Goal: Information Seeking & Learning: Learn about a topic

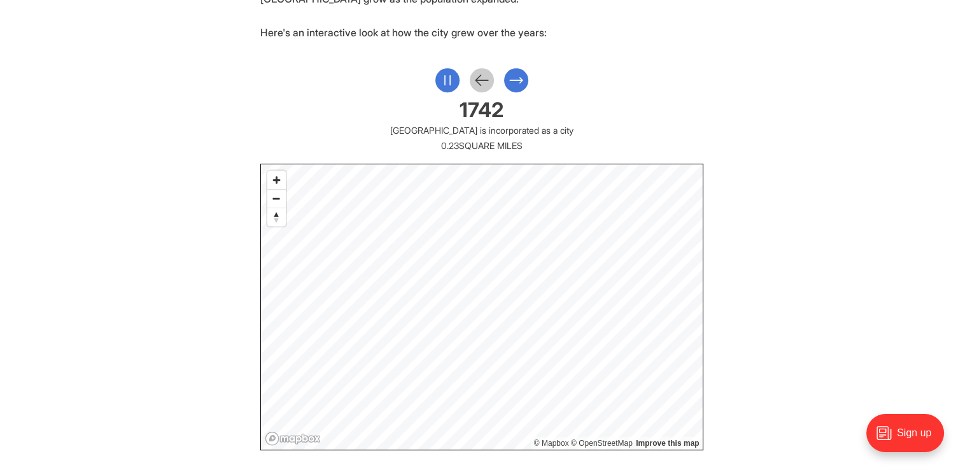
scroll to position [637, 0]
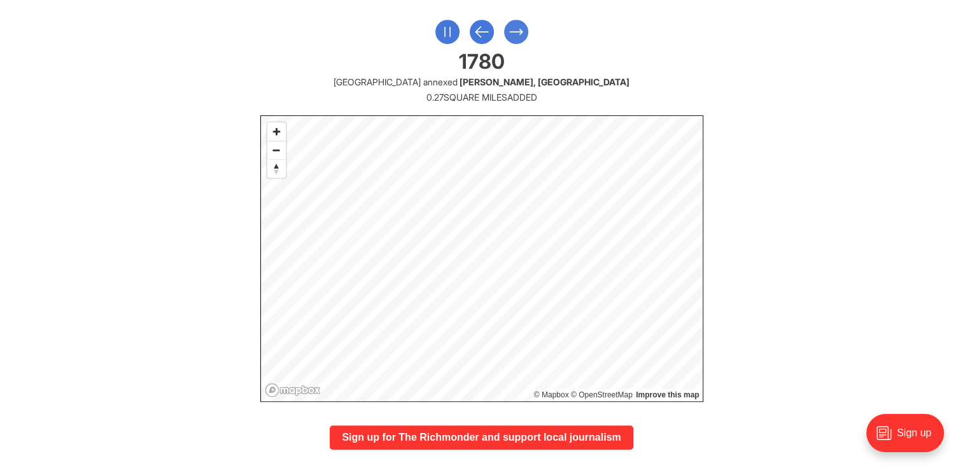
click at [525, 29] on button "Next Slide" at bounding box center [516, 32] width 24 height 24
click at [525, 29] on icon "Next Slide" at bounding box center [533, 31] width 17 height 23
click at [497, 29] on icon "Previous Slide" at bounding box center [499, 31] width 17 height 23
click at [502, 29] on icon "Previous Slide" at bounding box center [499, 31] width 17 height 23
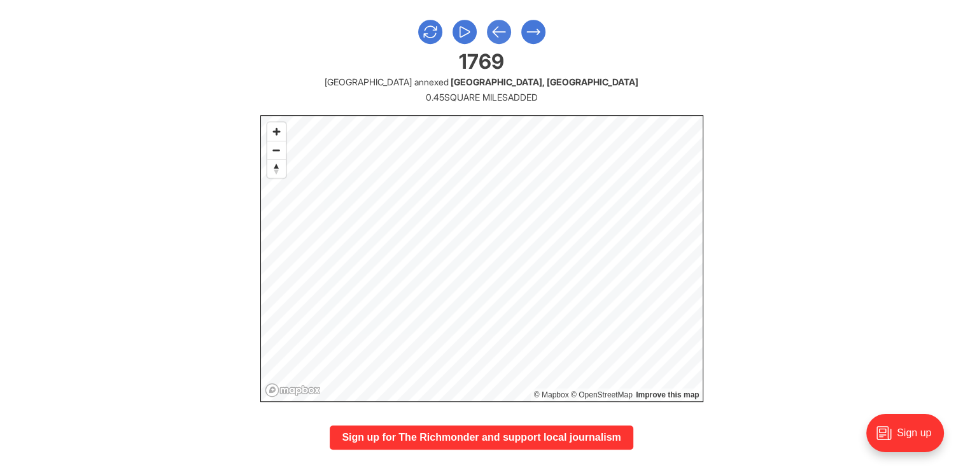
click at [500, 28] on icon "Previous Slide" at bounding box center [499, 31] width 17 height 23
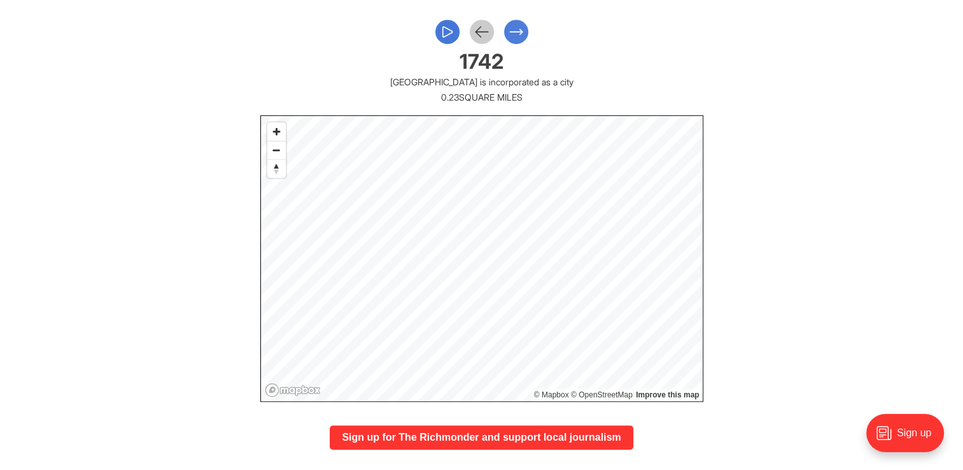
click at [508, 24] on icon "Next Slide" at bounding box center [516, 31] width 17 height 23
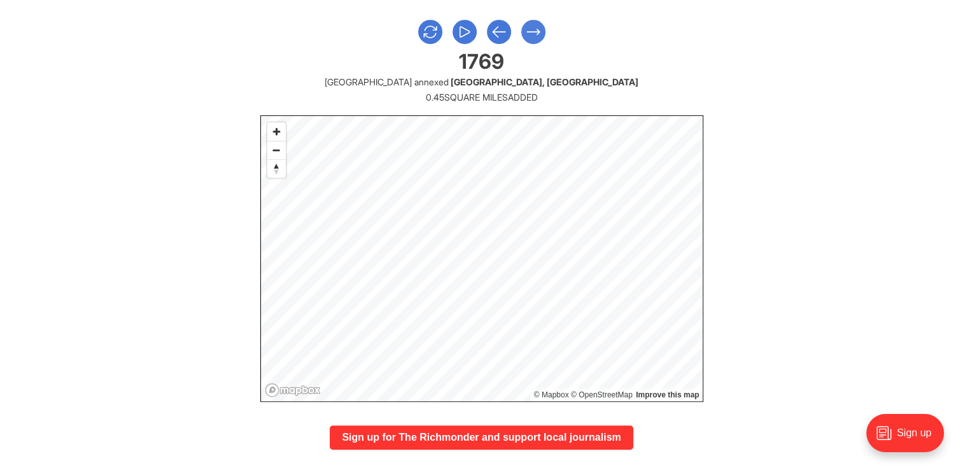
click at [536, 34] on icon "Next Slide" at bounding box center [533, 31] width 17 height 23
click at [544, 34] on button "Next Slide" at bounding box center [533, 32] width 24 height 24
click at [542, 31] on button "Next Slide" at bounding box center [533, 32] width 24 height 24
click at [534, 31] on icon "Next Slide" at bounding box center [533, 31] width 13 height 5
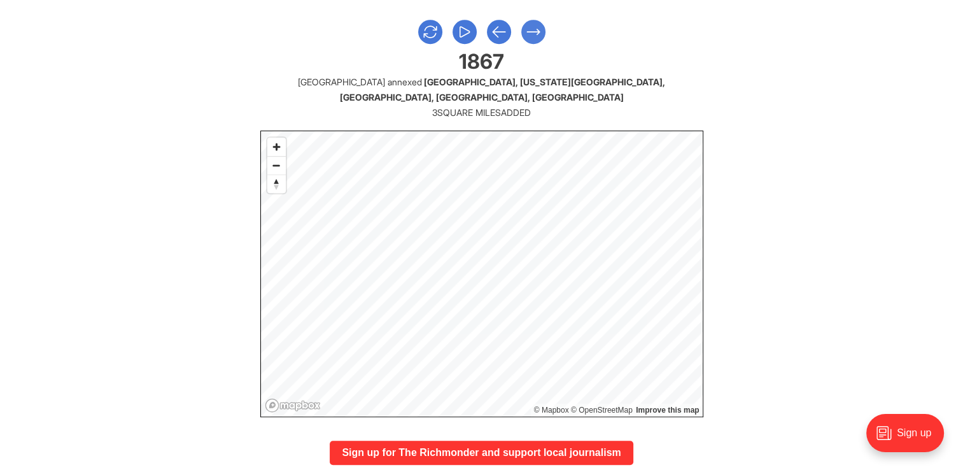
click at [530, 27] on icon "Next Slide" at bounding box center [533, 31] width 17 height 23
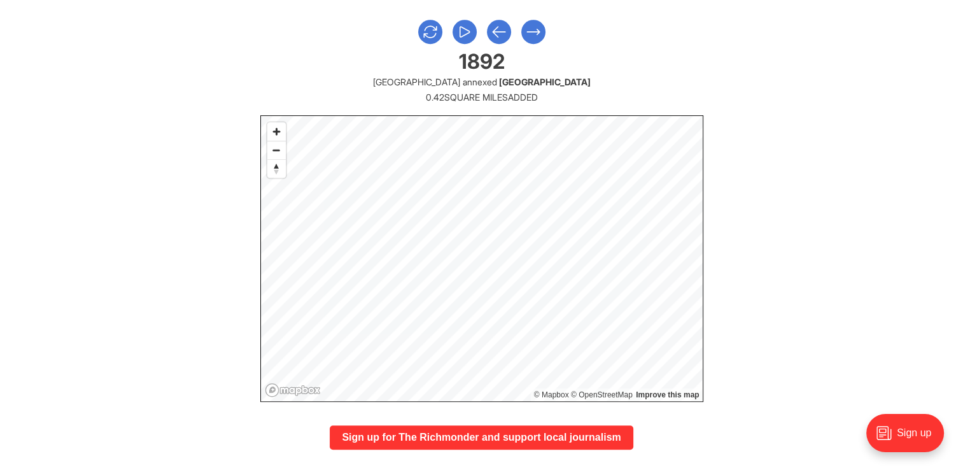
click at [511, 28] on div at bounding box center [481, 32] width 443 height 24
click at [505, 29] on icon "Previous Slide" at bounding box center [499, 31] width 17 height 23
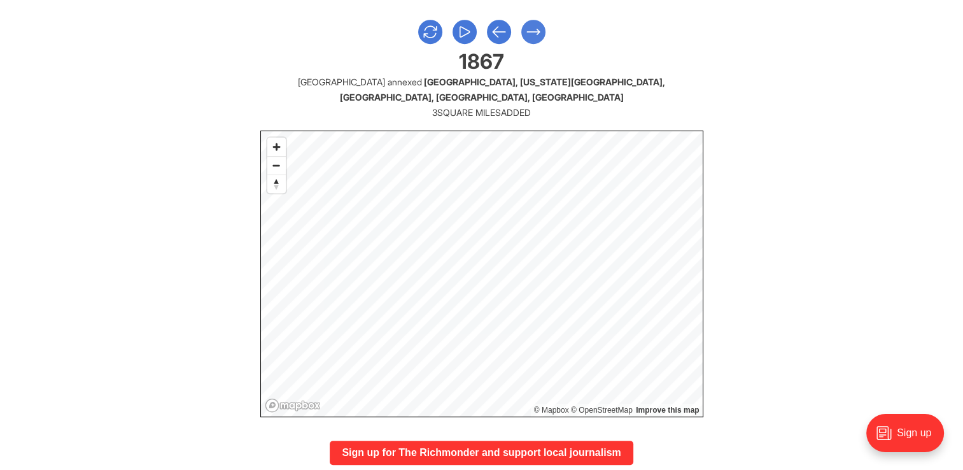
click at [531, 34] on icon "Next Slide" at bounding box center [533, 31] width 17 height 23
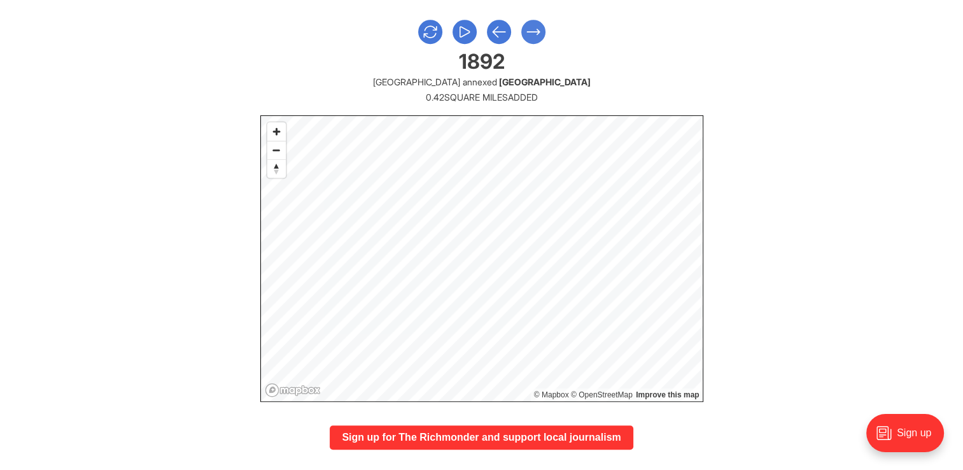
click at [533, 32] on icon "Next Slide" at bounding box center [533, 31] width 13 height 5
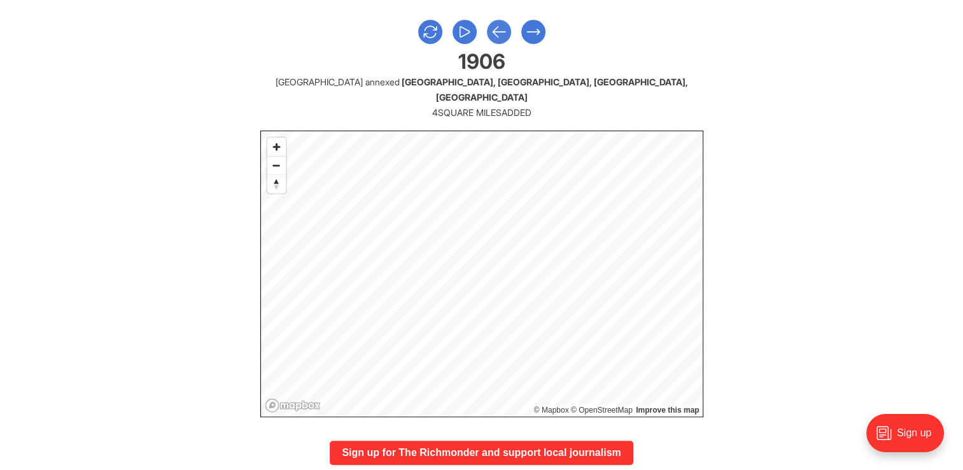
click at [493, 32] on icon "Previous Slide" at bounding box center [499, 32] width 13 height 10
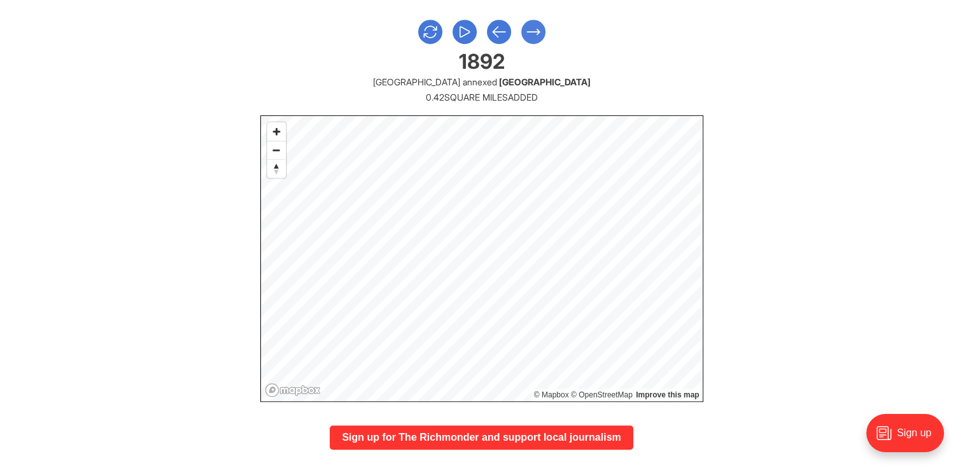
click at [532, 31] on icon "Next Slide" at bounding box center [533, 31] width 17 height 23
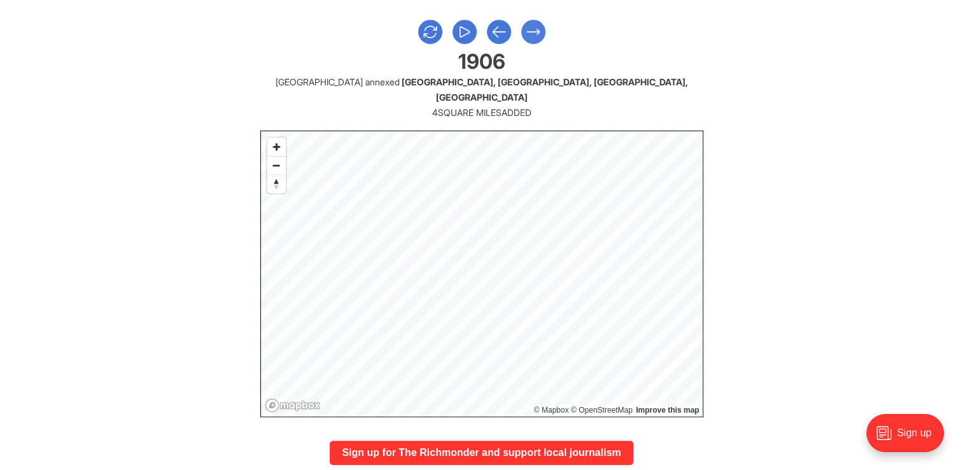
click at [531, 29] on icon "Next Slide" at bounding box center [533, 31] width 17 height 23
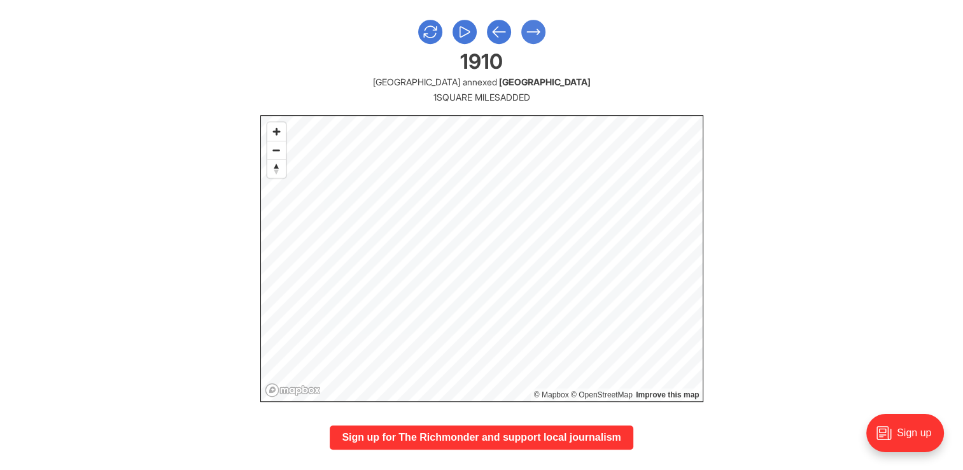
click at [531, 29] on icon "Next Slide" at bounding box center [533, 31] width 17 height 23
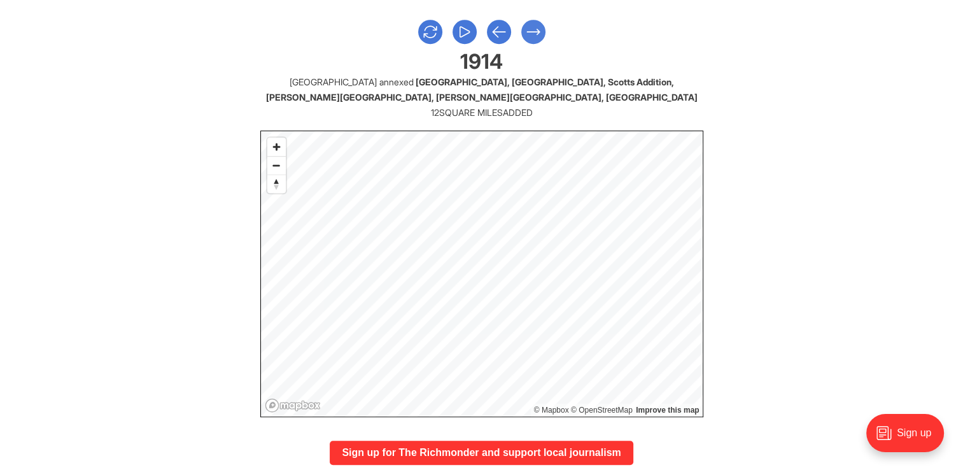
click at [539, 27] on icon "Next Slide" at bounding box center [533, 31] width 17 height 23
click at [535, 23] on icon "Next Slide" at bounding box center [533, 31] width 17 height 23
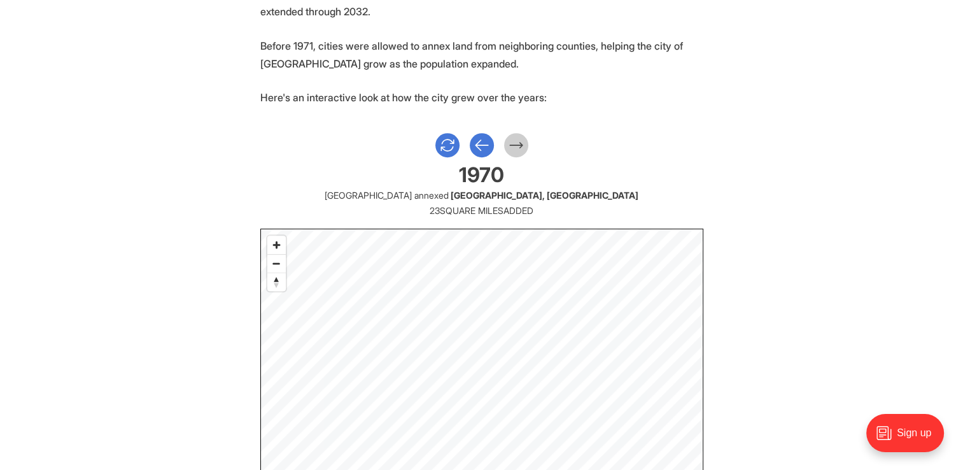
scroll to position [764, 0]
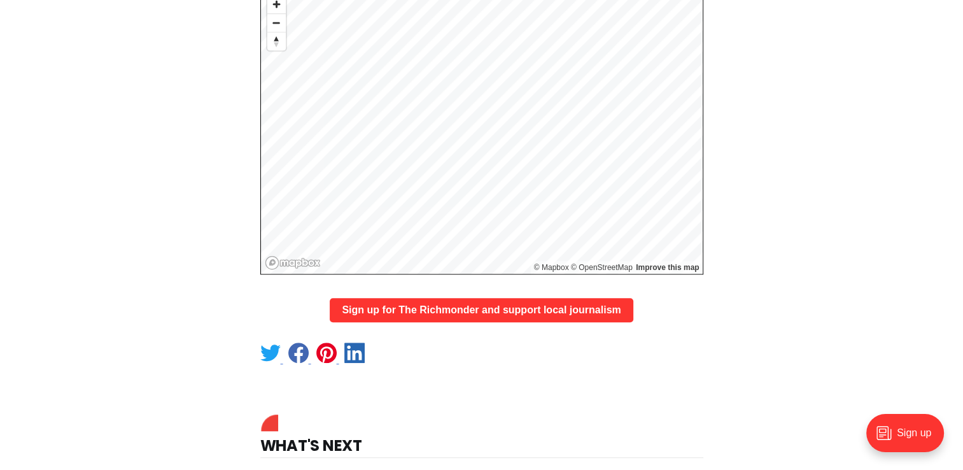
click at [647, 267] on div "© Mapbox © OpenStreetMap Improve this map" at bounding box center [481, 131] width 443 height 286
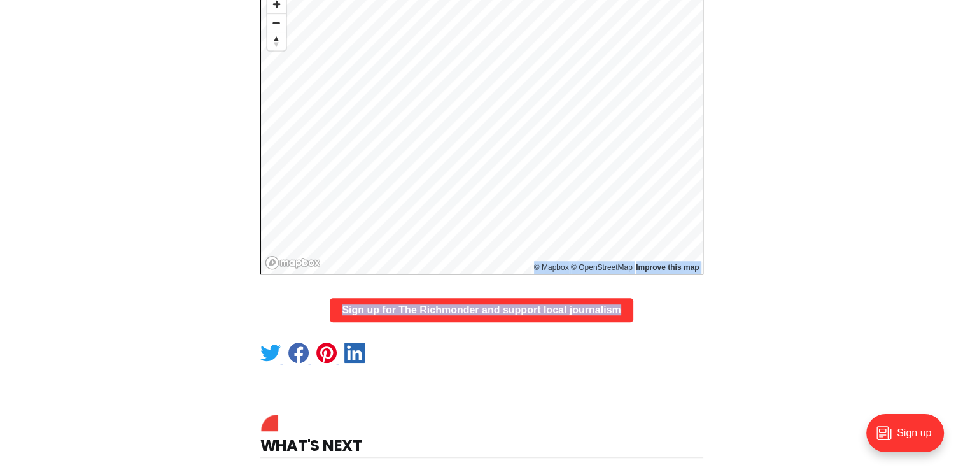
drag, startPoint x: 789, startPoint y: 161, endPoint x: 807, endPoint y: 295, distance: 135.5
click at [807, 295] on section "During the 2023 state legislative session, [US_STATE]'s moratorium on annexatio…" at bounding box center [481, 55] width 963 height 623
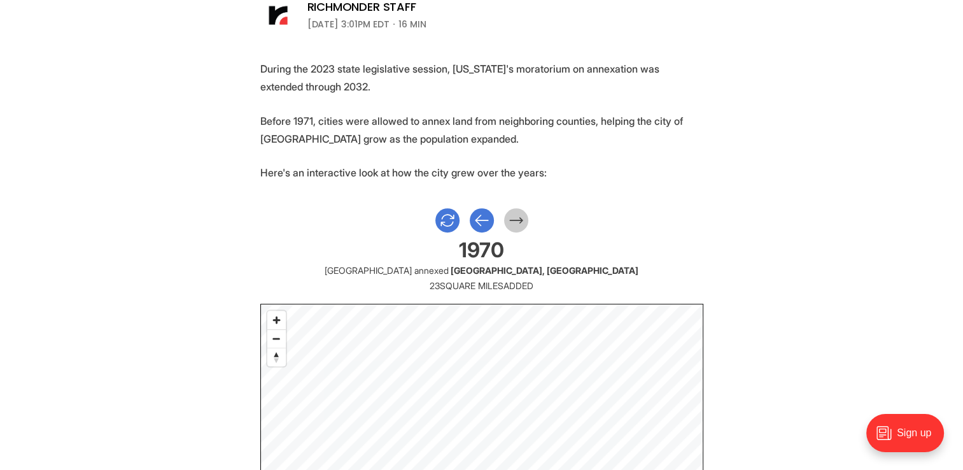
scroll to position [446, 0]
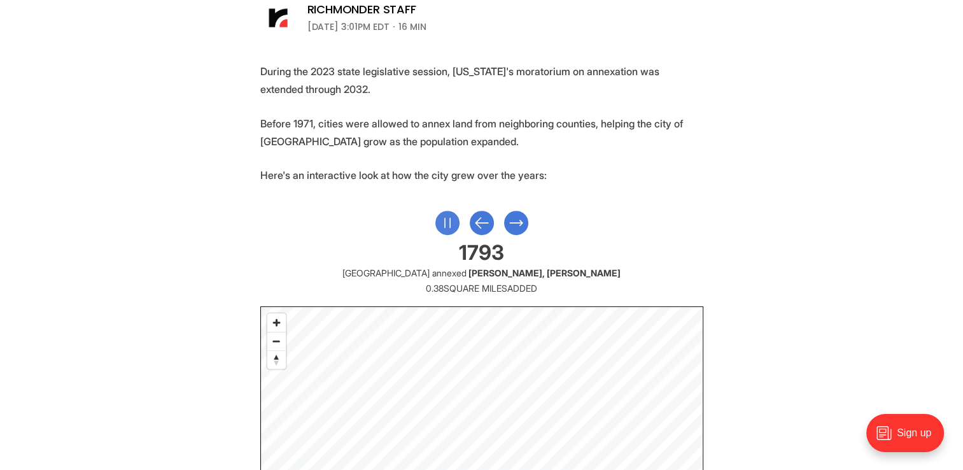
click at [441, 226] on icon "Pause" at bounding box center [447, 222] width 17 height 23
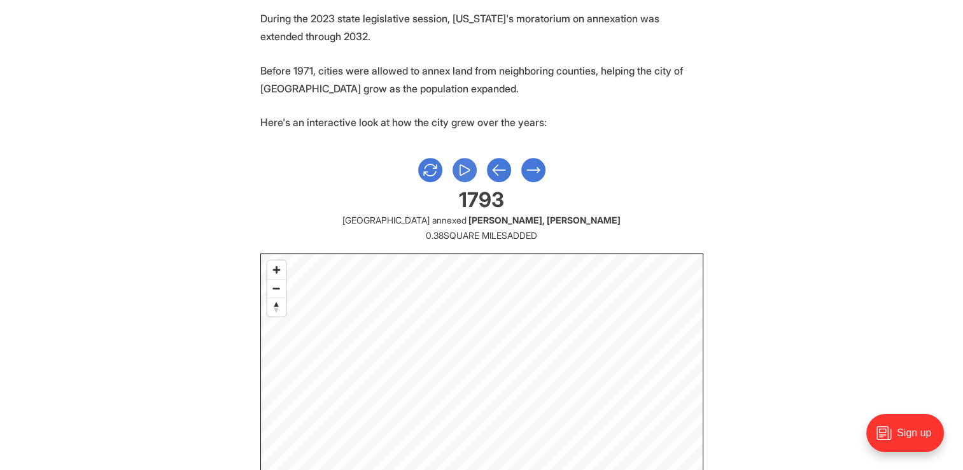
scroll to position [573, 0]
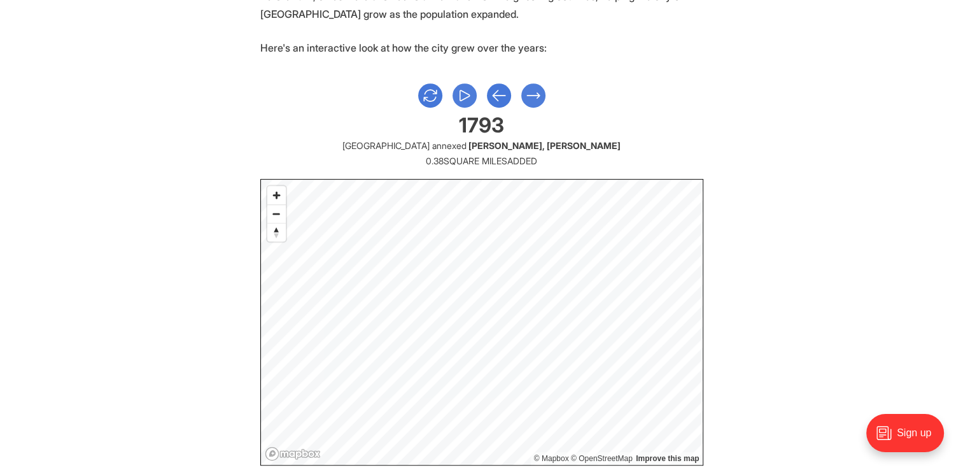
click at [542, 93] on button "Next Slide" at bounding box center [533, 95] width 24 height 24
click at [537, 94] on icon "Next Slide" at bounding box center [533, 95] width 17 height 23
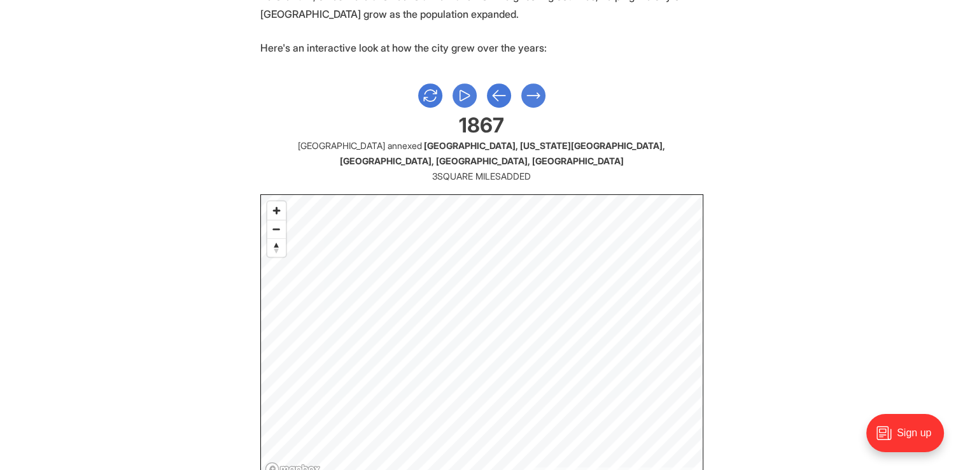
click at [537, 94] on icon "Next Slide" at bounding box center [533, 95] width 17 height 23
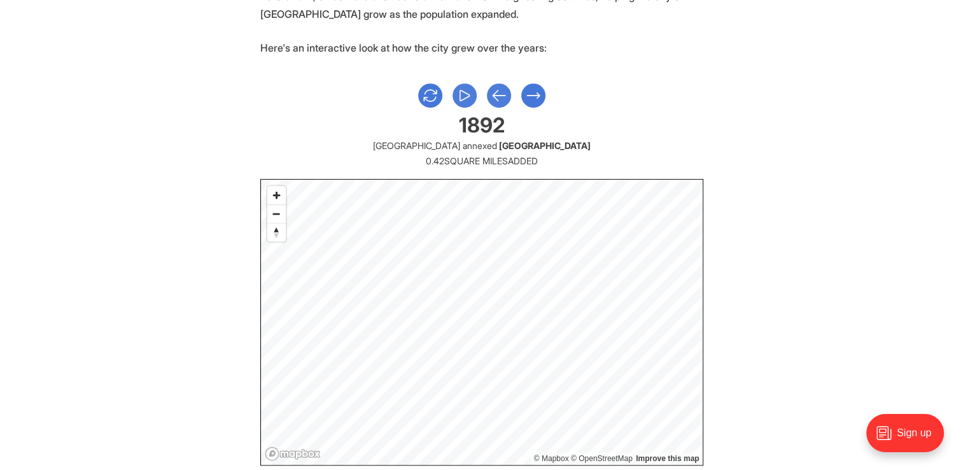
click at [494, 95] on icon "Previous Slide" at bounding box center [499, 95] width 13 height 10
